Goal: Task Accomplishment & Management: Complete application form

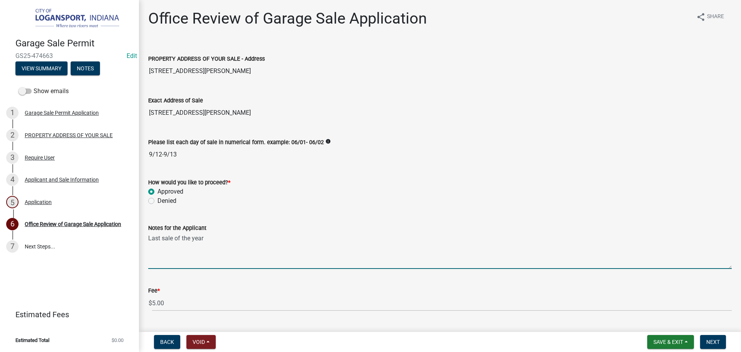
type textarea "Last sale of the year"
drag, startPoint x: 198, startPoint y: 239, endPoint x: 144, endPoint y: 246, distance: 54.2
click at [144, 246] on div "Notes for the Applicant Last sale of the year" at bounding box center [439, 240] width 595 height 56
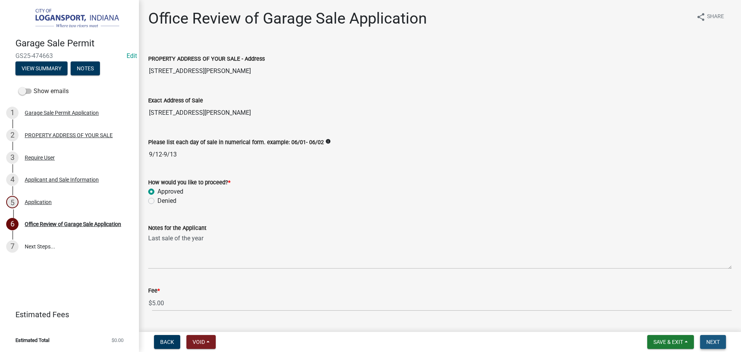
click at [715, 339] on span "Next" at bounding box center [714, 342] width 14 height 6
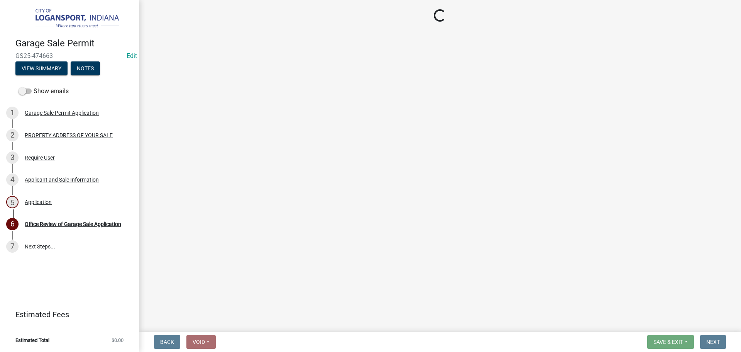
select select "3: 3"
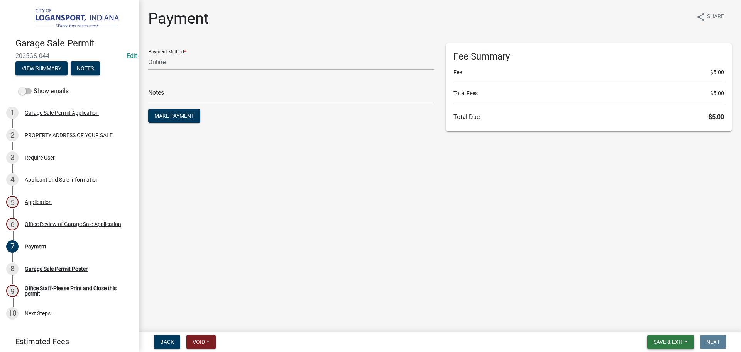
click at [666, 340] on span "Save & Exit" at bounding box center [669, 342] width 30 height 6
click at [662, 323] on button "Save & Exit" at bounding box center [663, 321] width 62 height 19
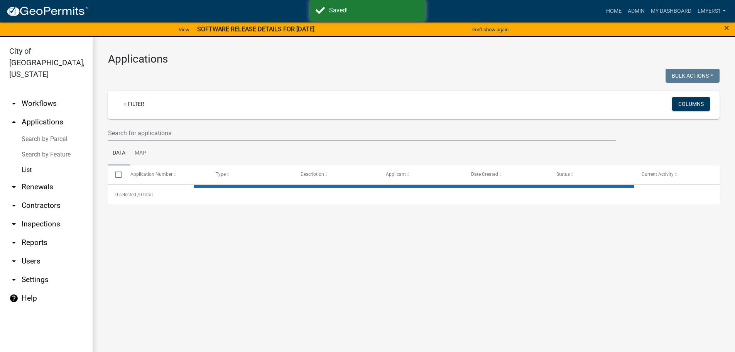
select select "3: 100"
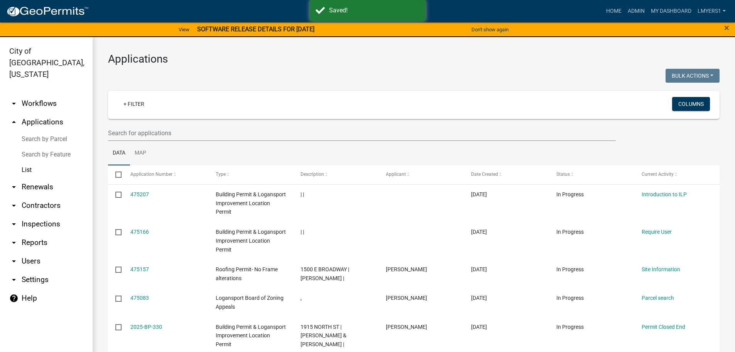
click at [25, 196] on link "arrow_drop_down Contractors" at bounding box center [46, 205] width 93 height 19
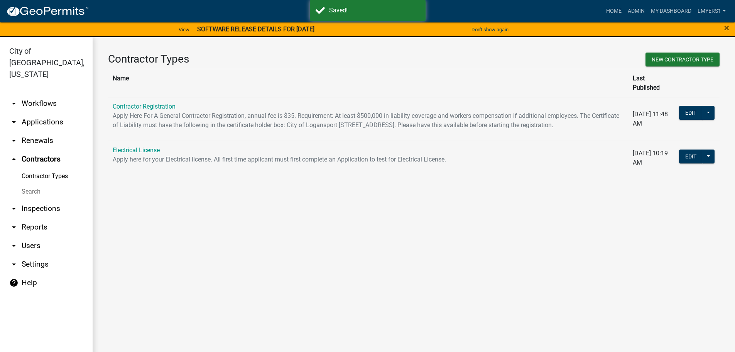
click at [24, 184] on link "Search" at bounding box center [46, 191] width 93 height 15
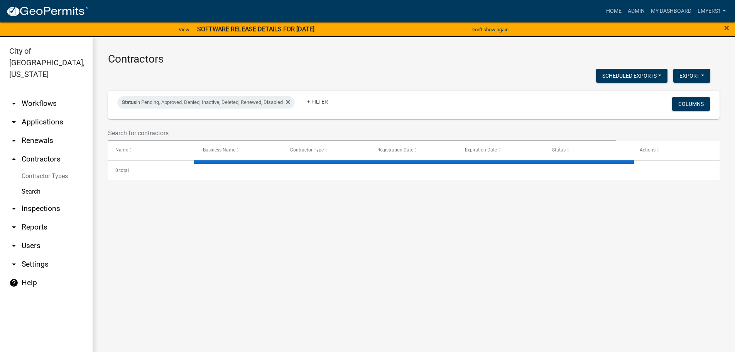
select select "3: 100"
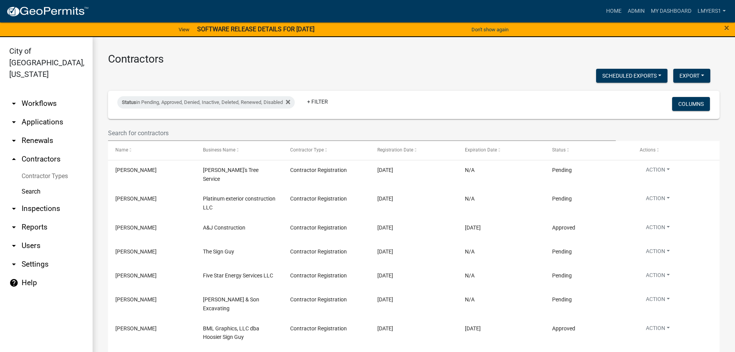
click at [42, 152] on link "arrow_drop_up Contractors" at bounding box center [46, 159] width 93 height 19
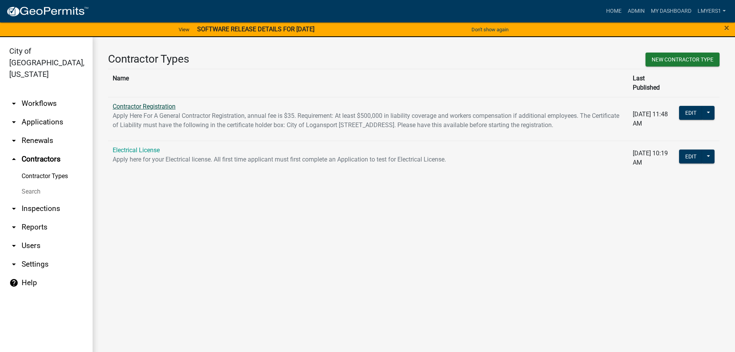
click at [146, 103] on link "Contractor Registration" at bounding box center [144, 106] width 63 height 7
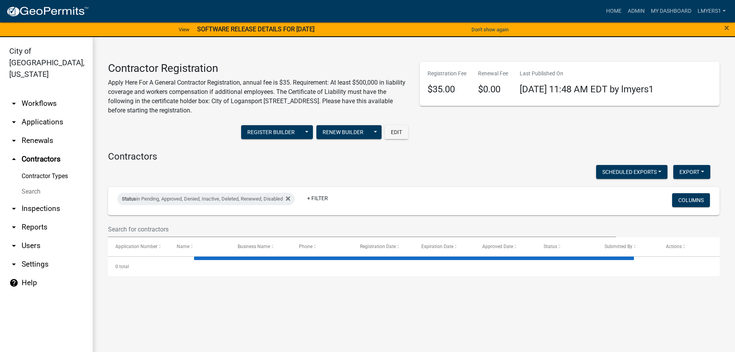
click at [149, 221] on wm-filter-builder "Status in Pending, Approved, Denied, Inactive, Deleted, Renewed, Disabled + Fil…" at bounding box center [414, 212] width 612 height 50
select select "3: 100"
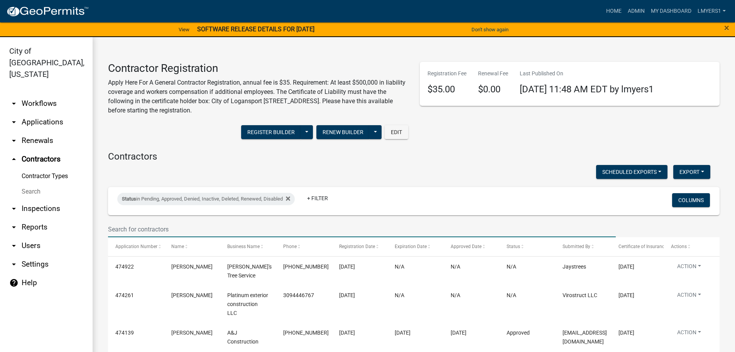
click at [149, 227] on input "text" at bounding box center [362, 229] width 508 height 16
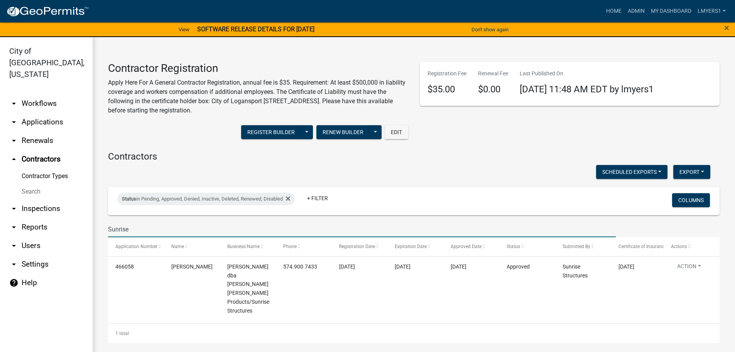
type input "Sunrise"
click at [661, 11] on link "My Dashboard" at bounding box center [671, 11] width 47 height 15
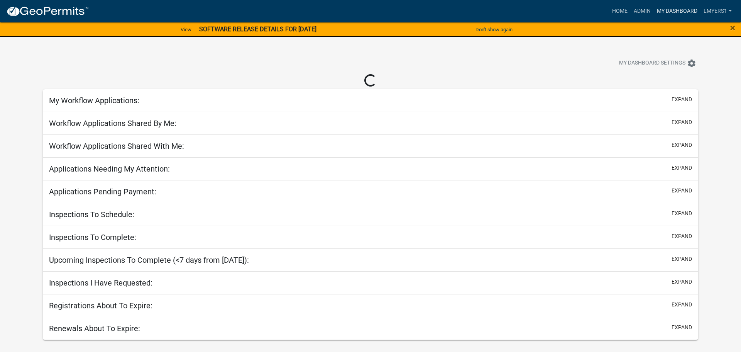
select select "2: 50"
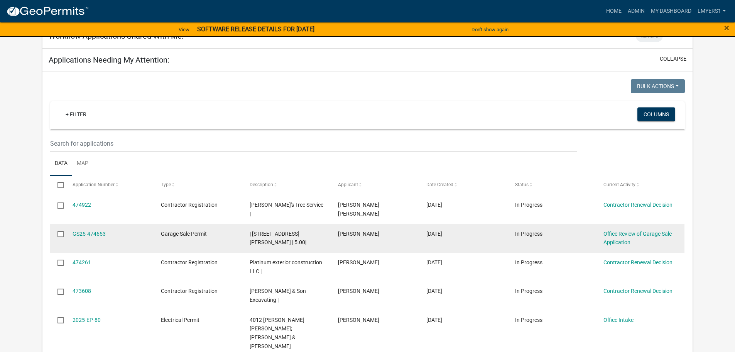
scroll to position [116, 0]
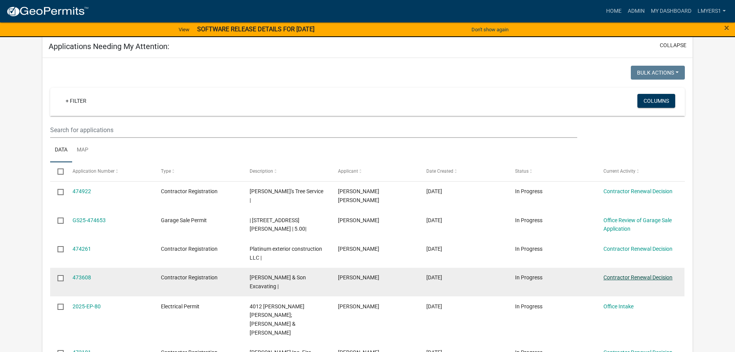
click at [639, 274] on link "Contractor Renewal Decision" at bounding box center [638, 277] width 69 height 6
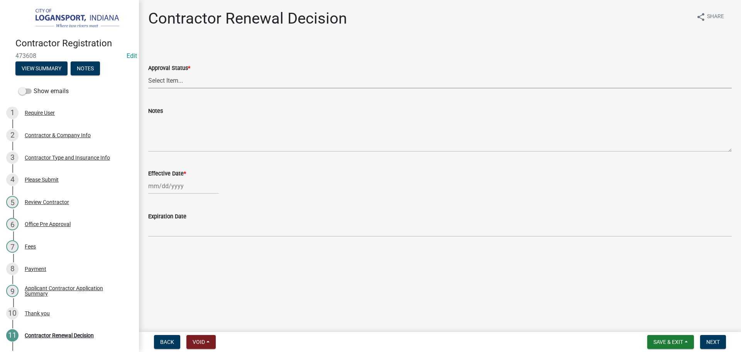
click at [246, 79] on select "Select Item... Approved Denied" at bounding box center [440, 81] width 584 height 16
click at [148, 73] on select "Select Item... Approved Denied" at bounding box center [440, 81] width 584 height 16
select select "30db8998-795d-4bbe-8e49-f1ade8865815"
click at [170, 181] on div at bounding box center [183, 186] width 71 height 16
select select "9"
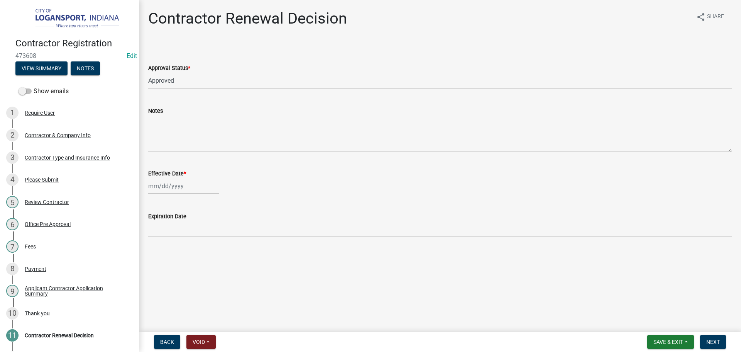
select select "2025"
click at [157, 239] on div "8" at bounding box center [156, 239] width 12 height 12
type input "[DATE]"
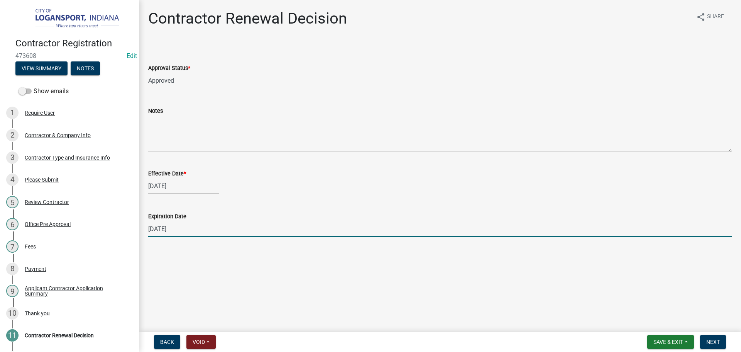
click at [168, 226] on input "12/31/2025" at bounding box center [440, 229] width 584 height 16
type input "08/20/2026"
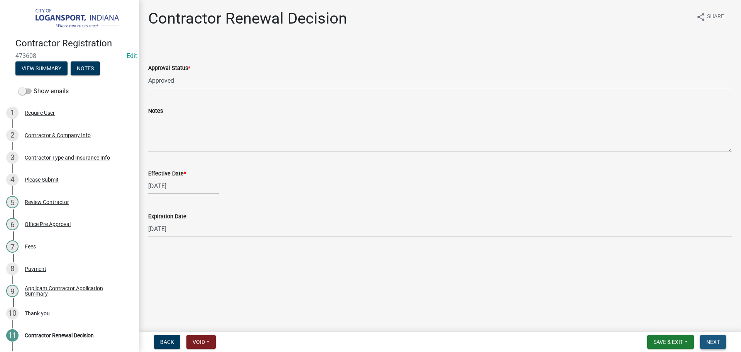
click at [715, 339] on span "Next" at bounding box center [714, 342] width 14 height 6
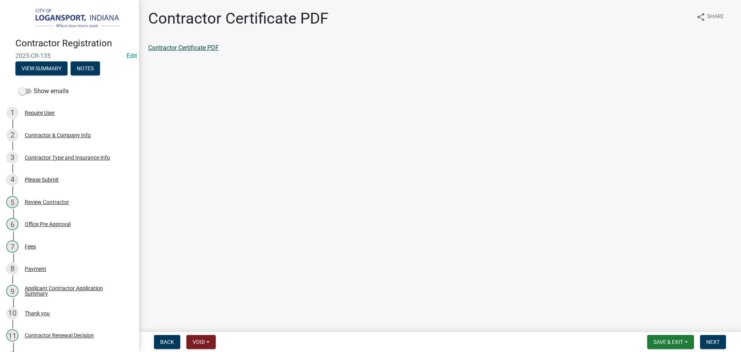
click at [173, 45] on link "Contractor Certificate PDF" at bounding box center [183, 47] width 71 height 7
click at [713, 341] on span "Next" at bounding box center [714, 342] width 14 height 6
click at [205, 46] on link "Contractor Application Summary" at bounding box center [192, 47] width 89 height 7
drag, startPoint x: 709, startPoint y: 345, endPoint x: 713, endPoint y: 342, distance: 5.0
click at [712, 344] on button "Next" at bounding box center [713, 342] width 26 height 14
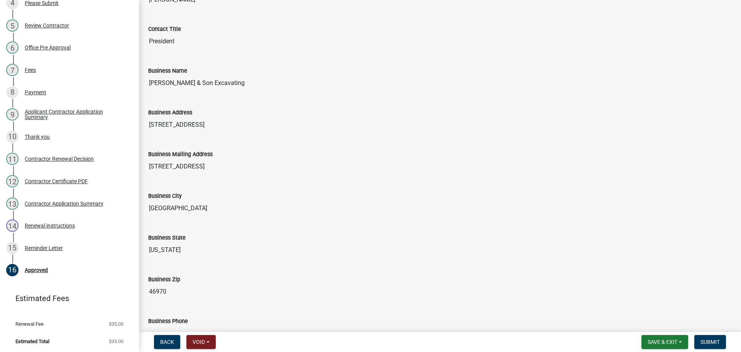
scroll to position [522, 0]
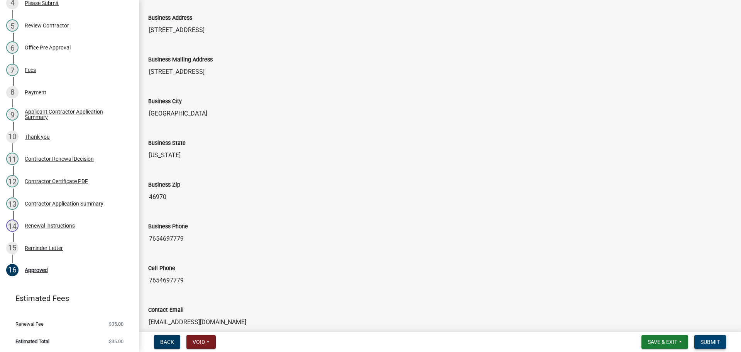
click at [706, 339] on span "Submit" at bounding box center [710, 342] width 19 height 6
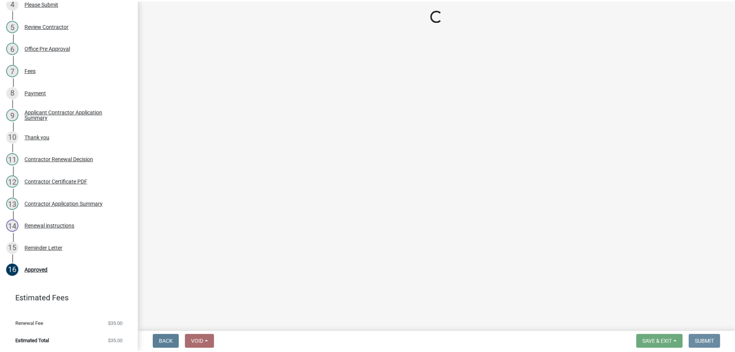
scroll to position [0, 0]
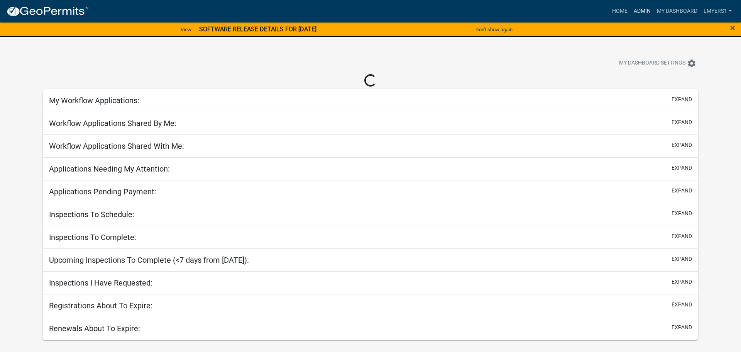
click at [641, 8] on link "Admin" at bounding box center [642, 11] width 23 height 15
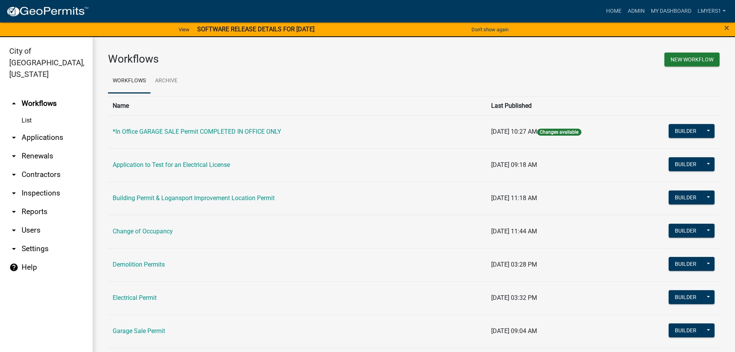
click at [25, 128] on link "arrow_drop_down Applications" at bounding box center [46, 137] width 93 height 19
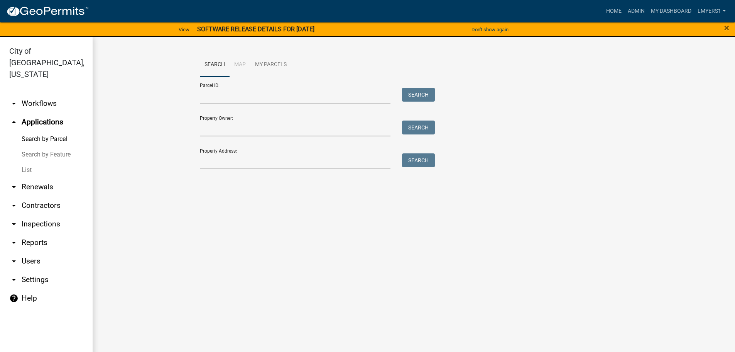
click at [28, 162] on link "List" at bounding box center [46, 169] width 93 height 15
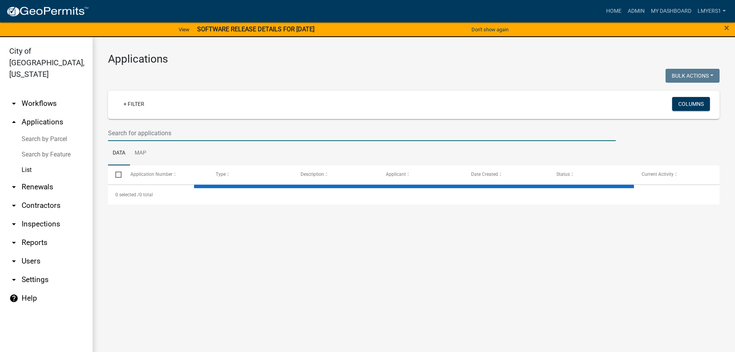
click at [129, 136] on input "text" at bounding box center [362, 133] width 508 height 16
select select "3: 100"
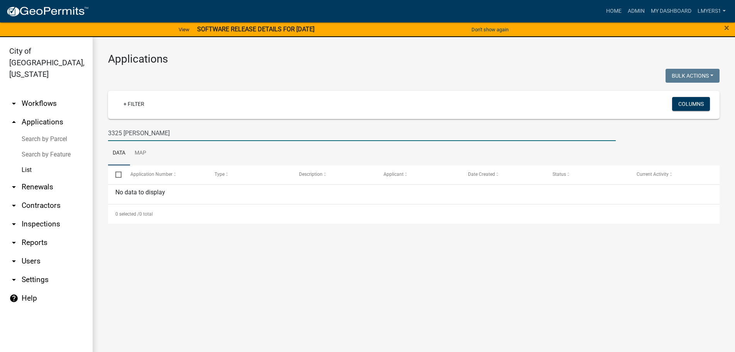
click at [121, 133] on input "3325 Tom" at bounding box center [362, 133] width 508 height 16
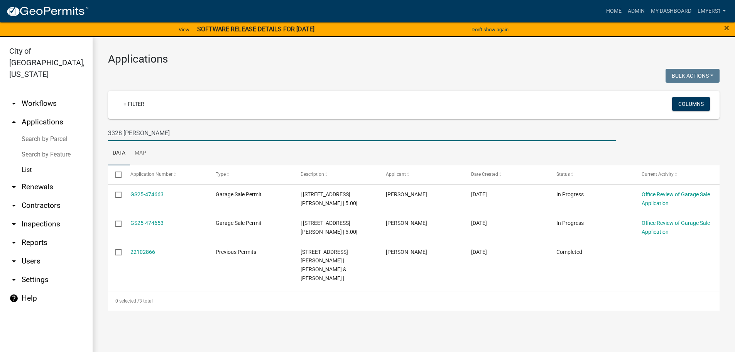
drag, startPoint x: 105, startPoint y: 130, endPoint x: 99, endPoint y: 129, distance: 5.4
click at [99, 129] on div "Applications Bulk Actions Void Expire Lock Withdraw + Filter Columns 3328 Tom D…" at bounding box center [414, 181] width 643 height 289
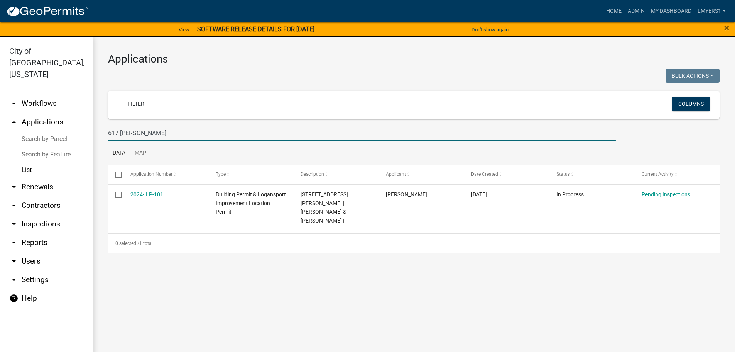
type input "617 Bartle"
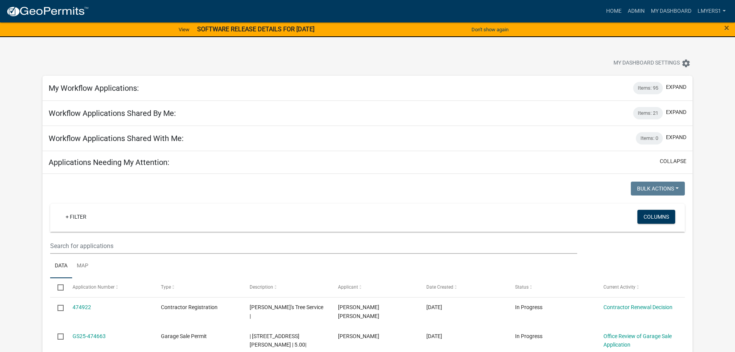
select select "2: 50"
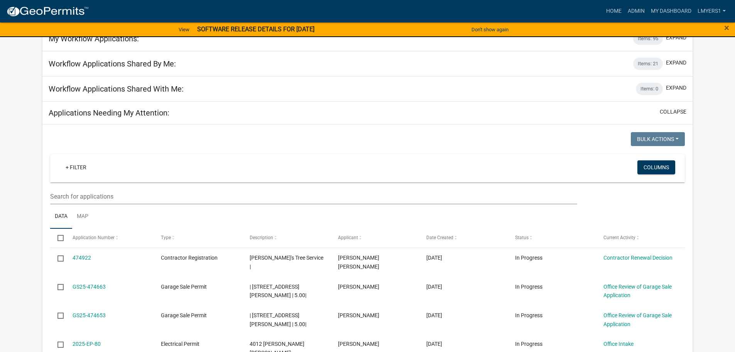
scroll to position [77, 0]
